Goal: Submit feedback/report problem

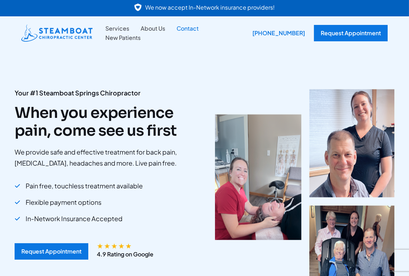
click at [186, 28] on link "Contact" at bounding box center [187, 28] width 33 height 9
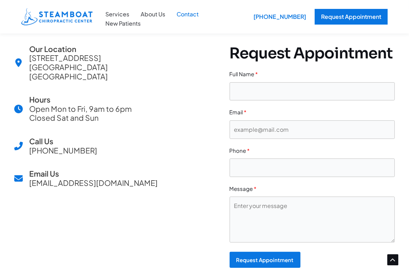
scroll to position [178, 0]
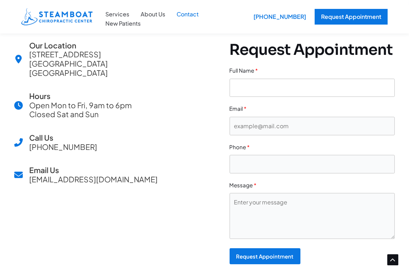
drag, startPoint x: 268, startPoint y: 81, endPoint x: 275, endPoint y: 86, distance: 8.8
click at [268, 81] on input "text" at bounding box center [312, 88] width 165 height 19
type input "[PERSON_NAME]"
type input "[EMAIL_ADDRESS][DOMAIN_NAME]"
type input "-"
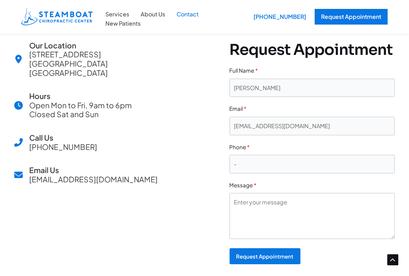
click at [230, 232] on textarea at bounding box center [312, 216] width 165 height 46
paste textarea "Hello, I would like to offer some suggestions for your website. No cost, no cat…"
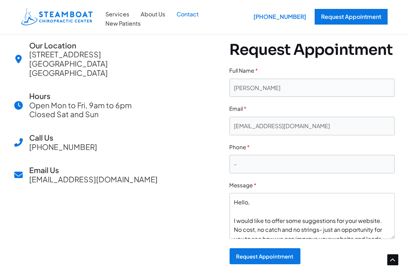
scroll to position [86, 0]
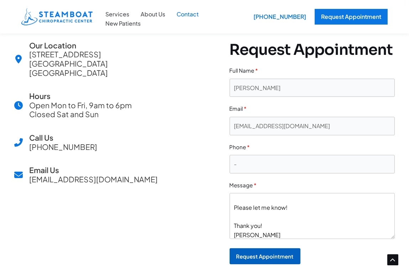
type textarea "Hello, I would like to offer some suggestions for your website. No cost, no cat…"
click at [274, 256] on div "Request Appointment" at bounding box center [264, 255] width 57 height 5
